Goal: Information Seeking & Learning: Learn about a topic

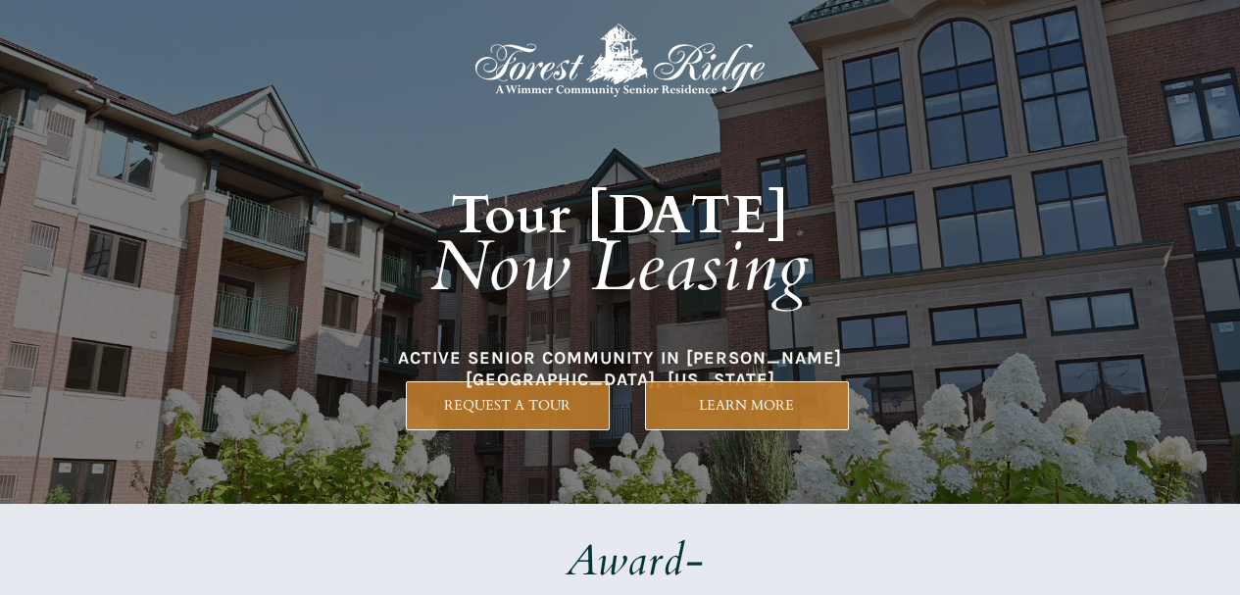
click at [704, 433] on div at bounding box center [620, 252] width 919 height 504
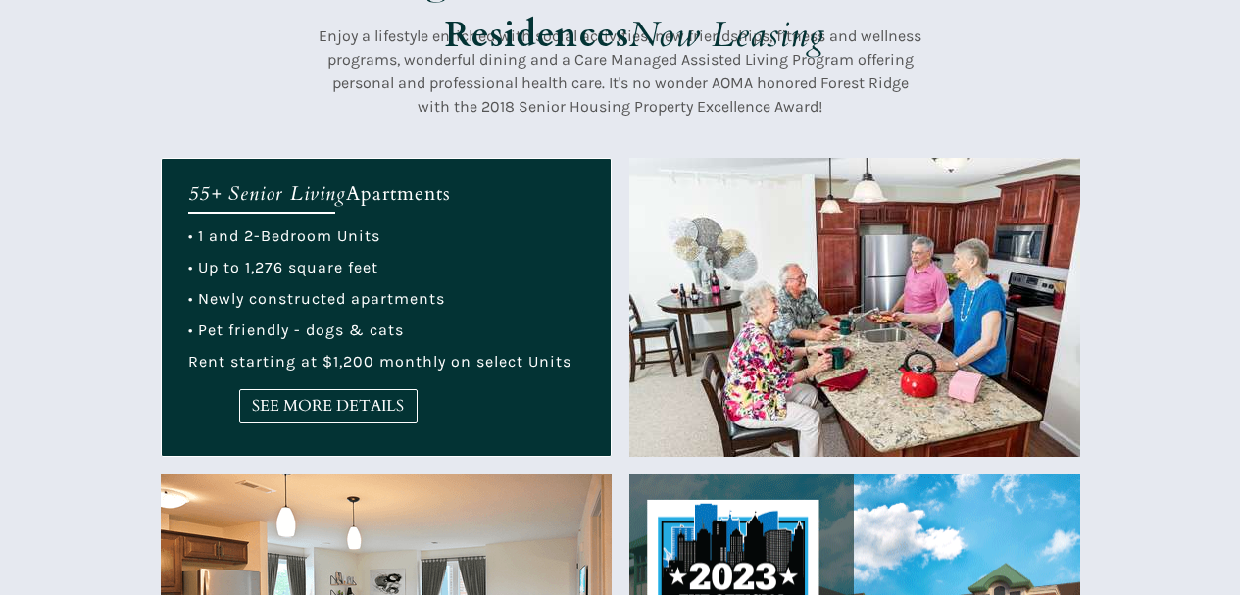
scroll to position [686, 0]
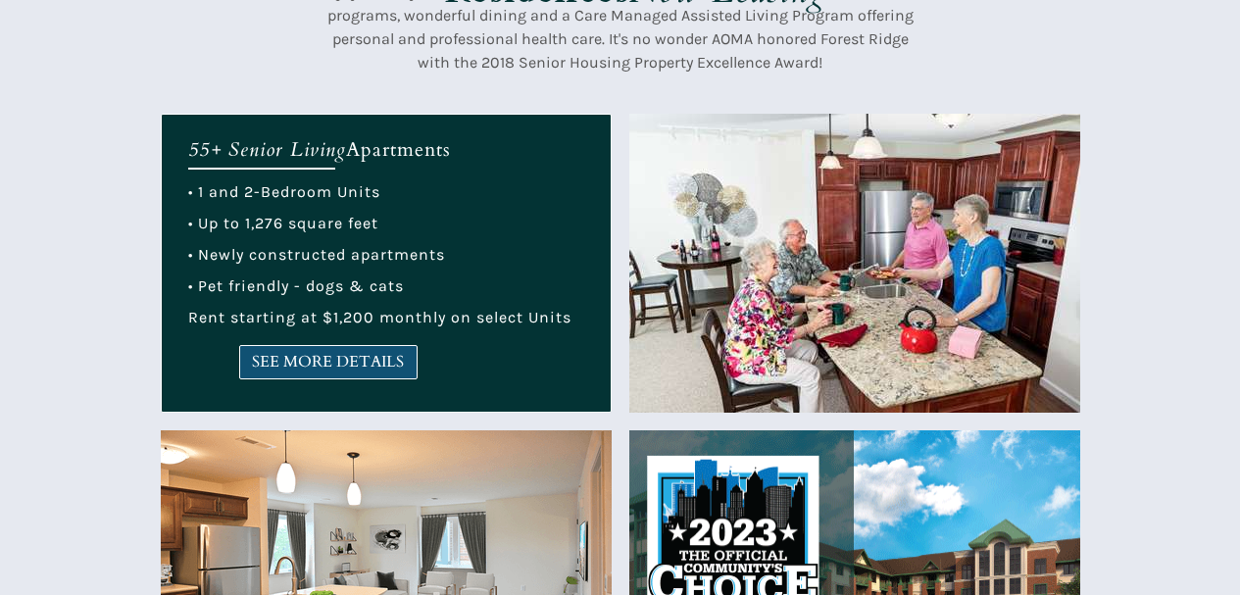
click at [390, 359] on span "SEE MORE DETAILS" at bounding box center [328, 362] width 176 height 19
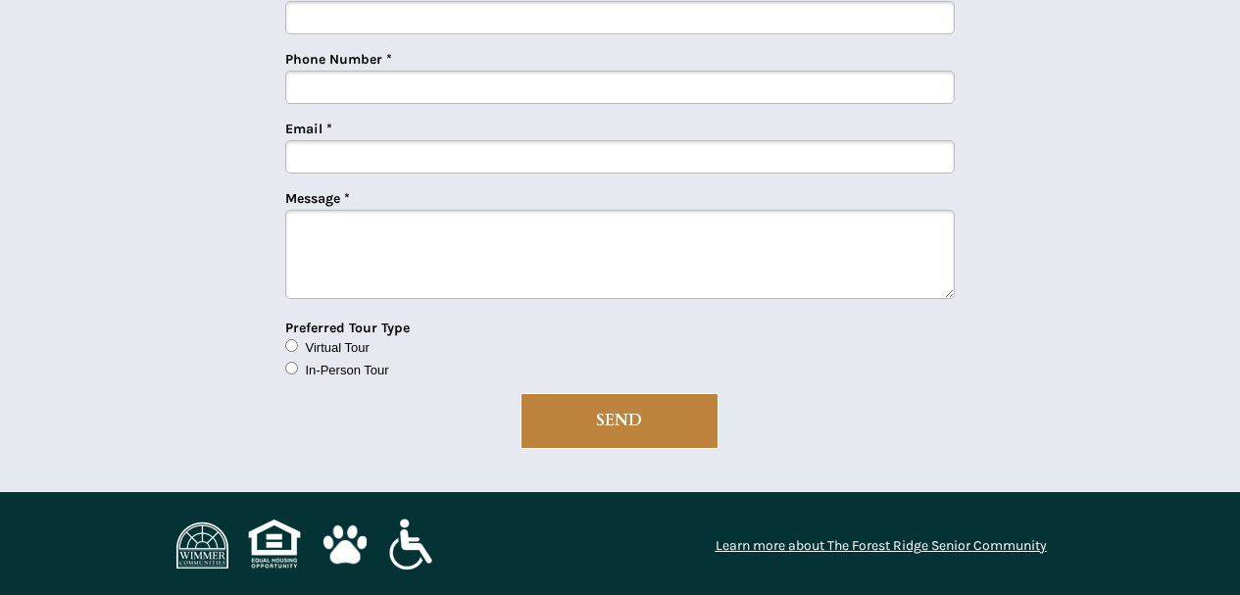
scroll to position [5042, 0]
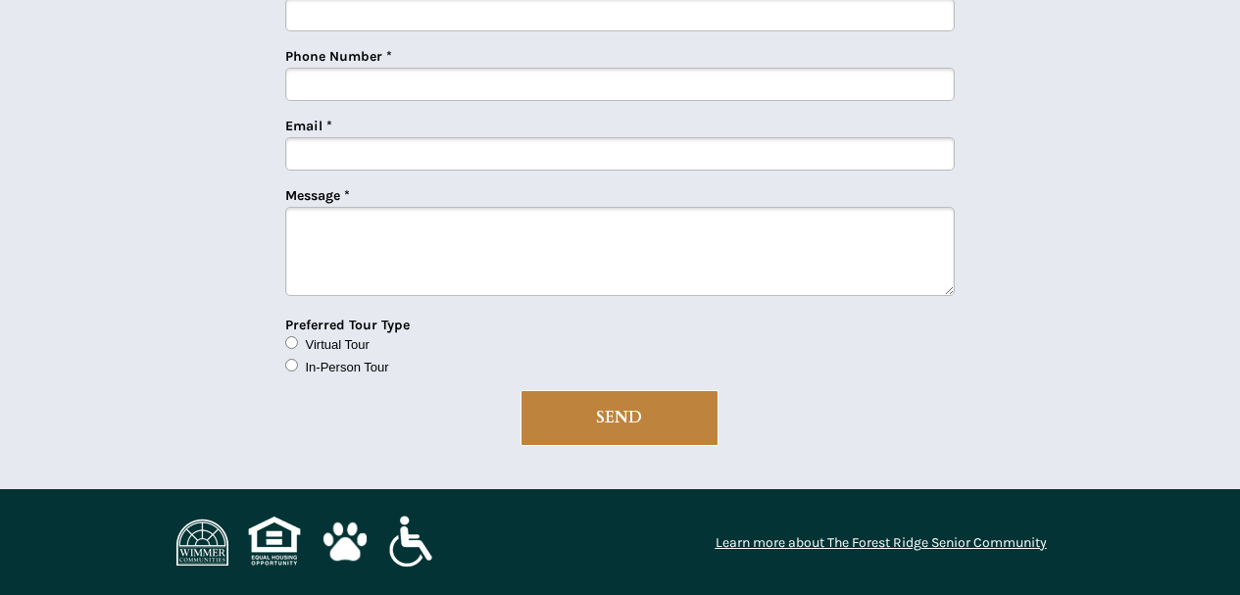
click at [193, 553] on img at bounding box center [202, 541] width 52 height 47
